Goal: Task Accomplishment & Management: Use online tool/utility

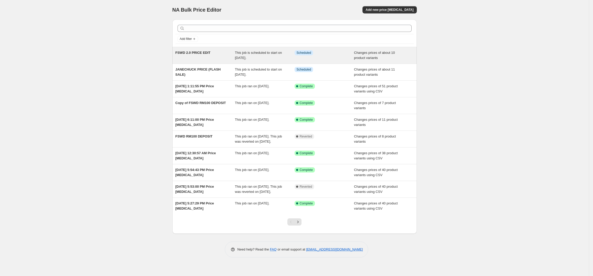
click at [272, 59] on div "This job is scheduled to start on [DATE]." at bounding box center [265, 55] width 60 height 10
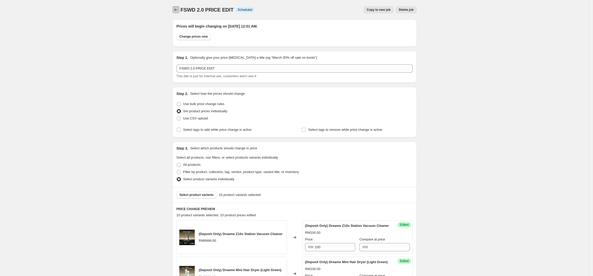
click at [180, 10] on button "Price change jobs" at bounding box center [175, 9] width 7 height 7
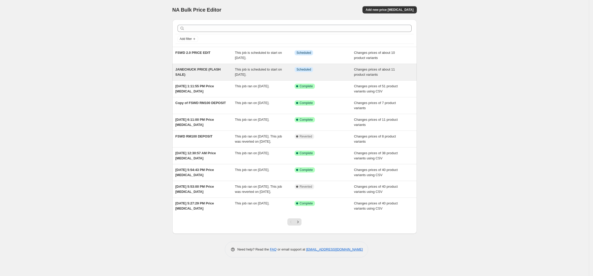
click at [248, 70] on span "This job is scheduled to start on [DATE]." at bounding box center [258, 71] width 47 height 9
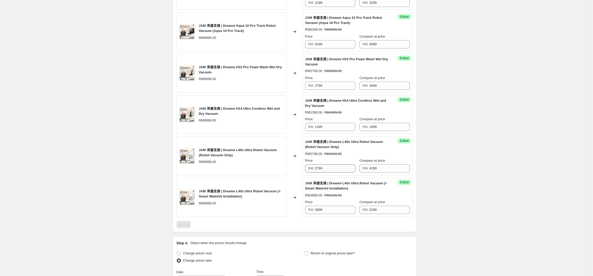
scroll to position [446, 0]
click at [341, 214] on input "3899" at bounding box center [335, 209] width 40 height 8
type input "2"
type input "3799"
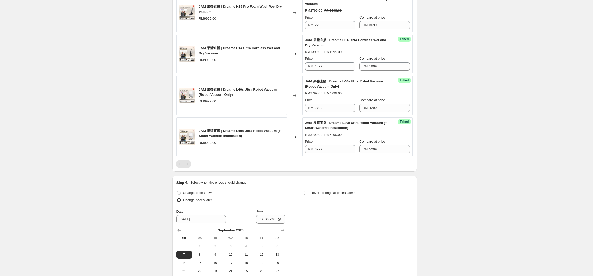
scroll to position [564, 0]
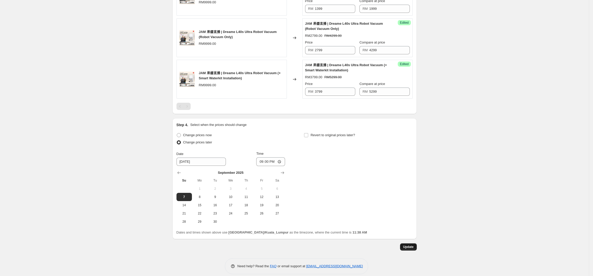
click at [402, 250] on button "Update" at bounding box center [408, 246] width 17 height 7
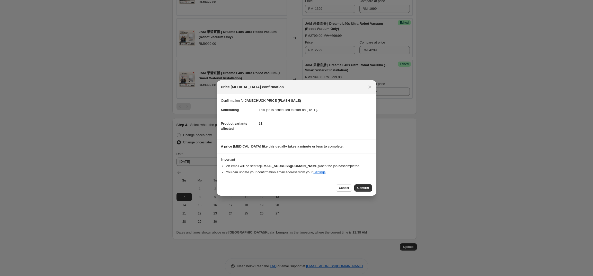
click at [365, 187] on span "Confirm" at bounding box center [363, 188] width 12 height 4
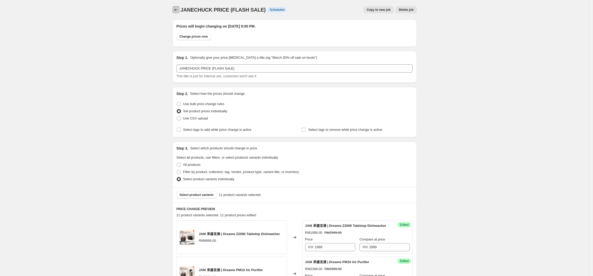
click at [175, 10] on icon "Price change jobs" at bounding box center [175, 9] width 5 height 5
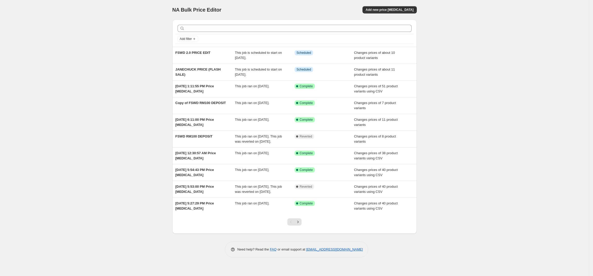
click at [105, 197] on div "NA Bulk Price Editor. This page is ready NA Bulk Price Editor Add new price cha…" at bounding box center [294, 138] width 589 height 276
